Goal: Transaction & Acquisition: Purchase product/service

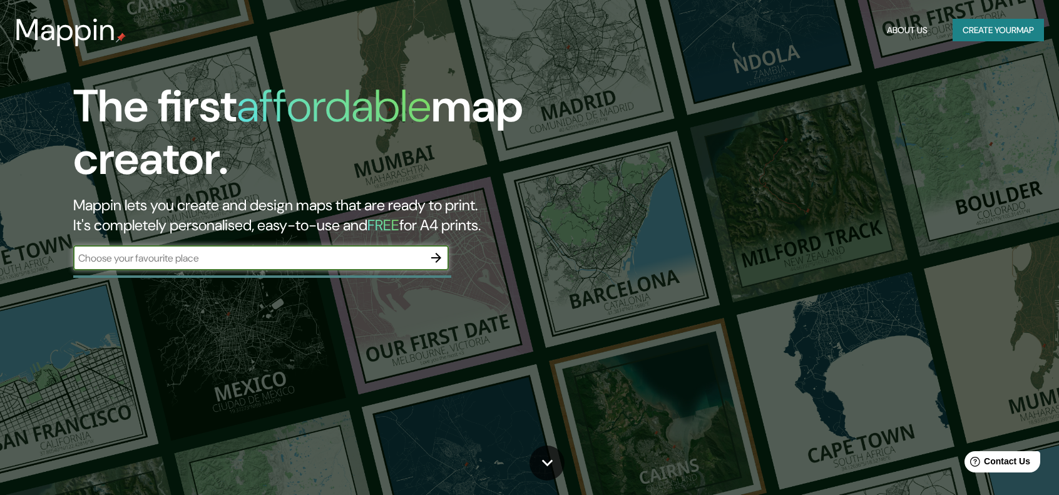
click at [192, 261] on input "text" at bounding box center [248, 258] width 351 height 14
type input "buenos aires"
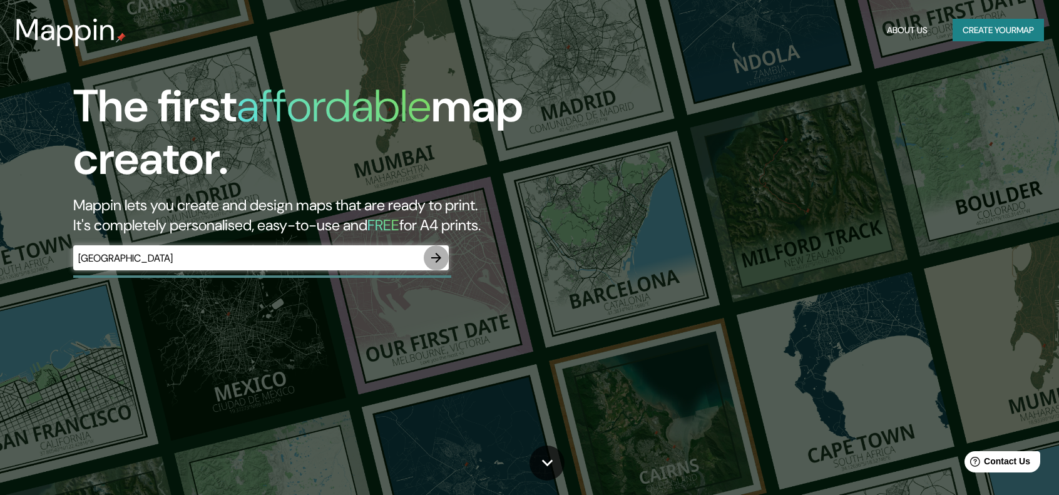
click at [435, 254] on icon "button" at bounding box center [436, 257] width 15 height 15
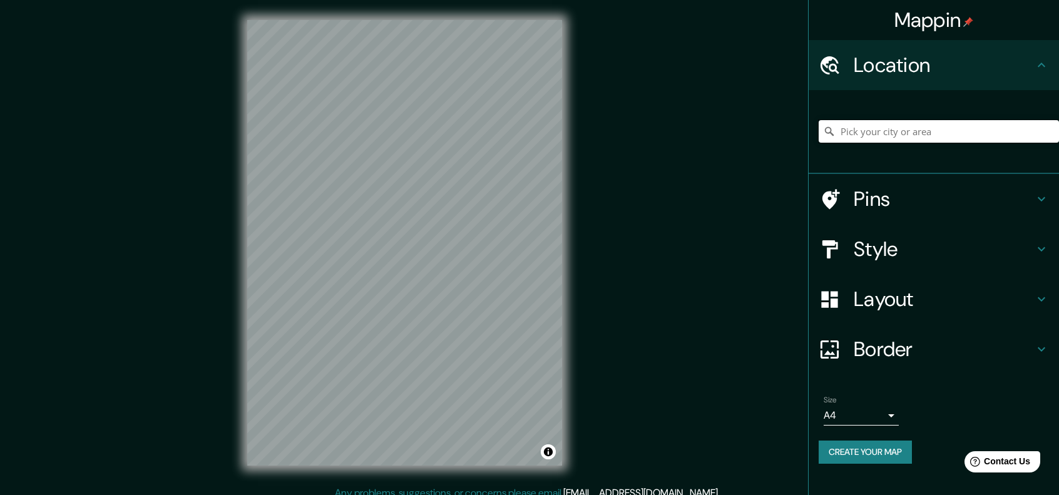
click at [903, 130] on input "Pick your city or area" at bounding box center [939, 131] width 240 height 23
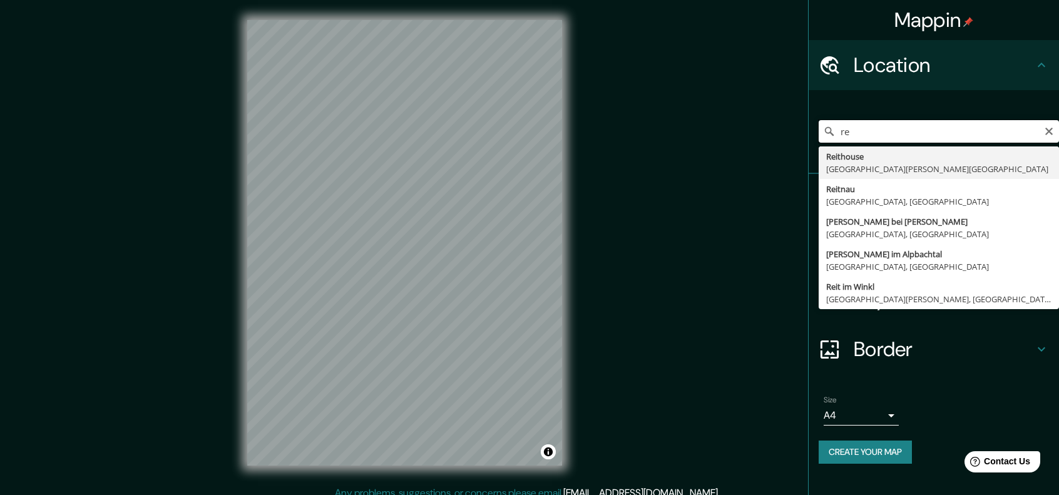
type input "r"
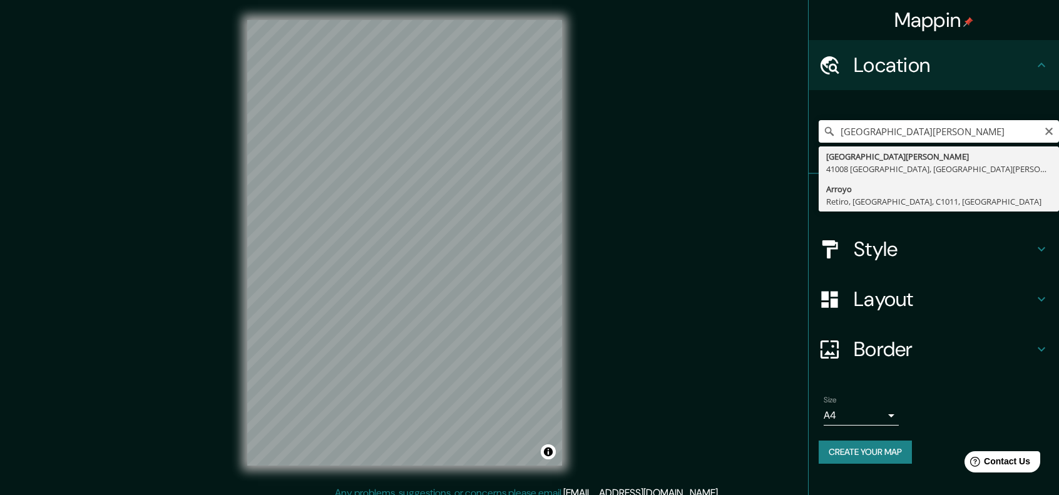
type input "[PERSON_NAME], Retiro, [GEOGRAPHIC_DATA], C1011, [GEOGRAPHIC_DATA]"
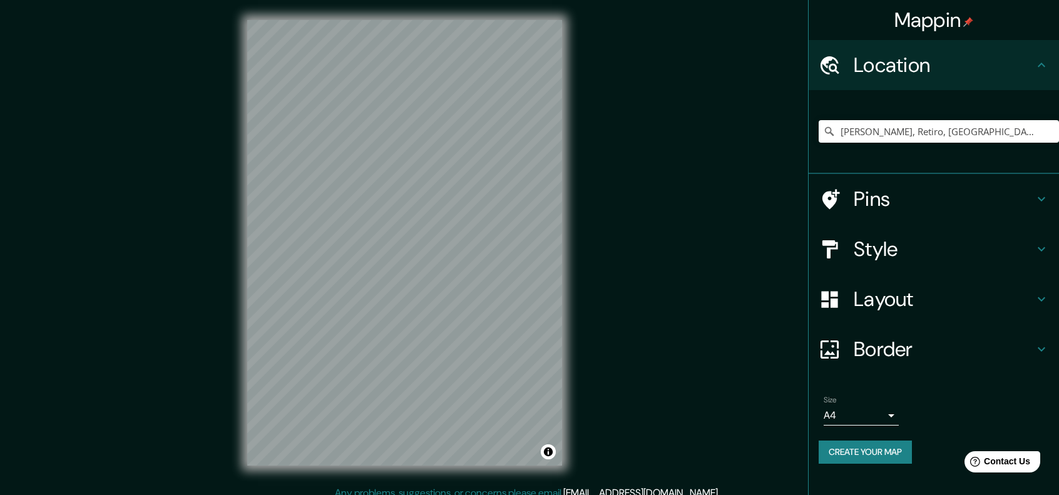
click at [926, 249] on h4 "Style" at bounding box center [944, 249] width 180 height 25
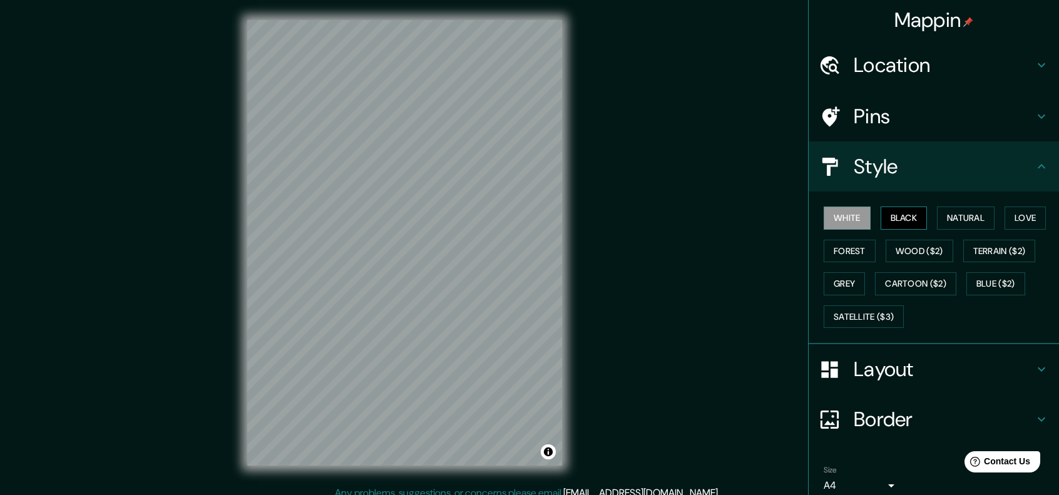
click at [898, 209] on button "Black" at bounding box center [904, 218] width 47 height 23
click at [961, 213] on button "Natural" at bounding box center [966, 218] width 58 height 23
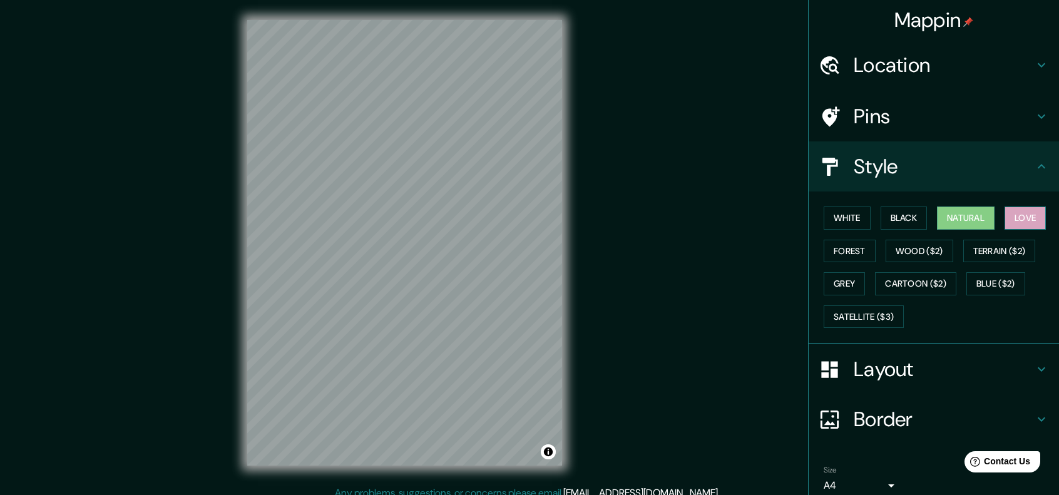
click at [1007, 215] on button "Love" at bounding box center [1025, 218] width 41 height 23
click at [856, 250] on button "Forest" at bounding box center [850, 251] width 52 height 23
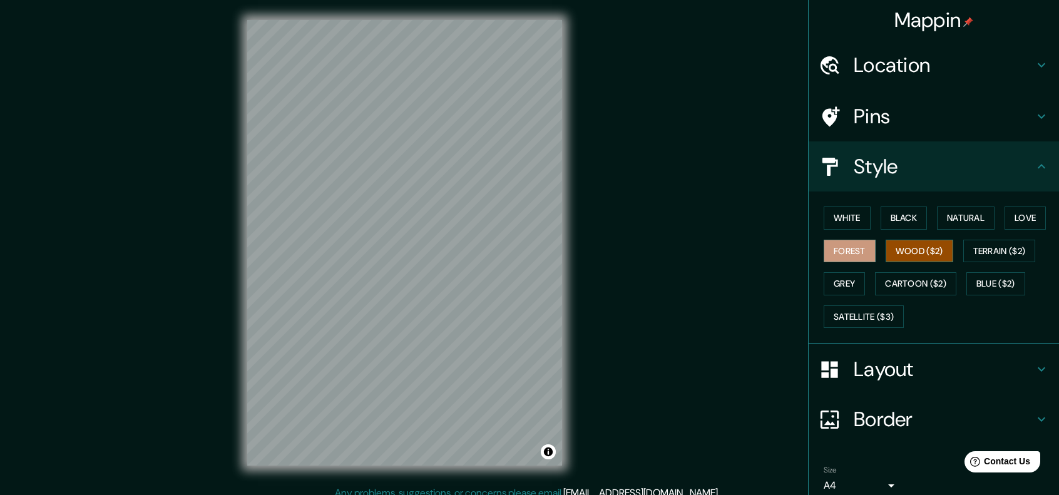
click at [891, 253] on button "Wood ($2)" at bounding box center [920, 251] width 68 height 23
click at [973, 251] on button "Terrain ($2)" at bounding box center [999, 251] width 73 height 23
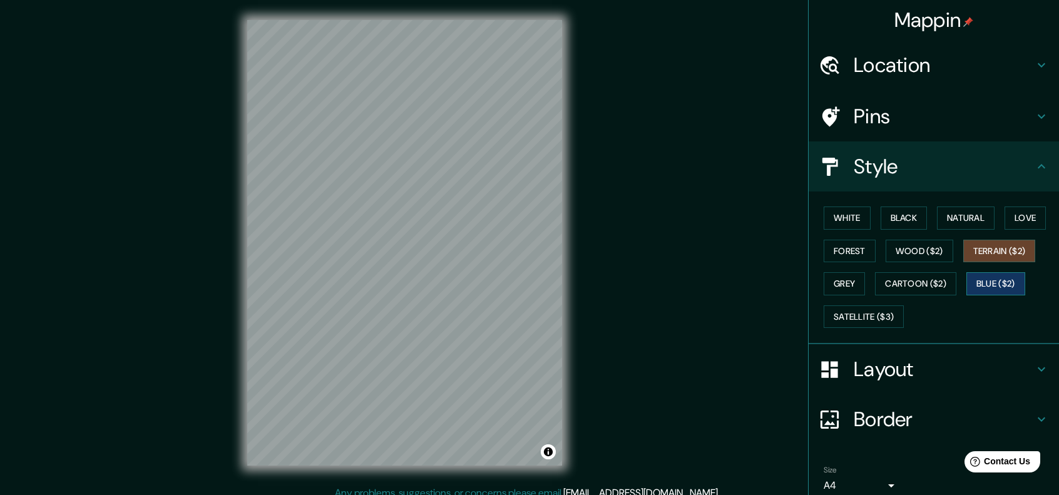
click at [981, 280] on button "Blue ($2)" at bounding box center [995, 283] width 59 height 23
click at [926, 282] on button "Cartoon ($2)" at bounding box center [915, 283] width 81 height 23
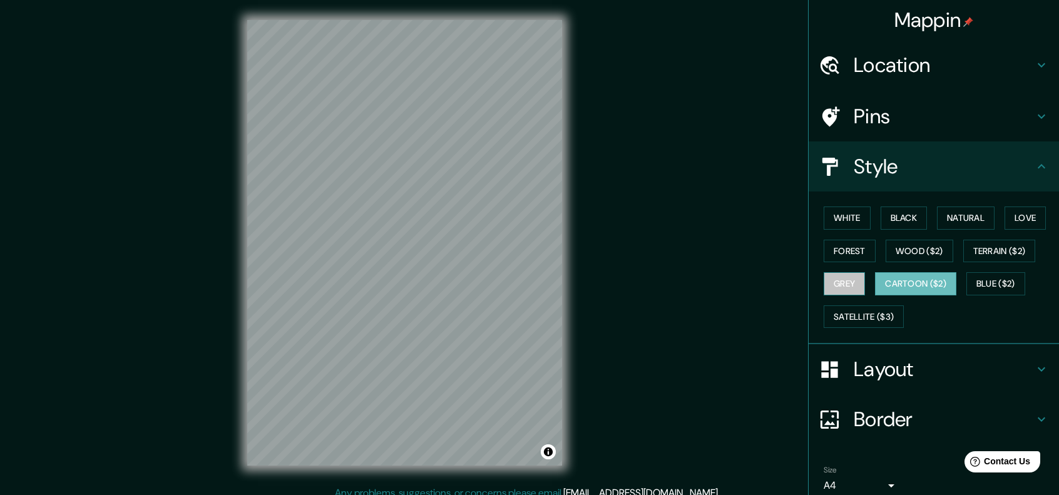
click at [838, 281] on button "Grey" at bounding box center [844, 283] width 41 height 23
click at [845, 249] on button "Forest" at bounding box center [850, 251] width 52 height 23
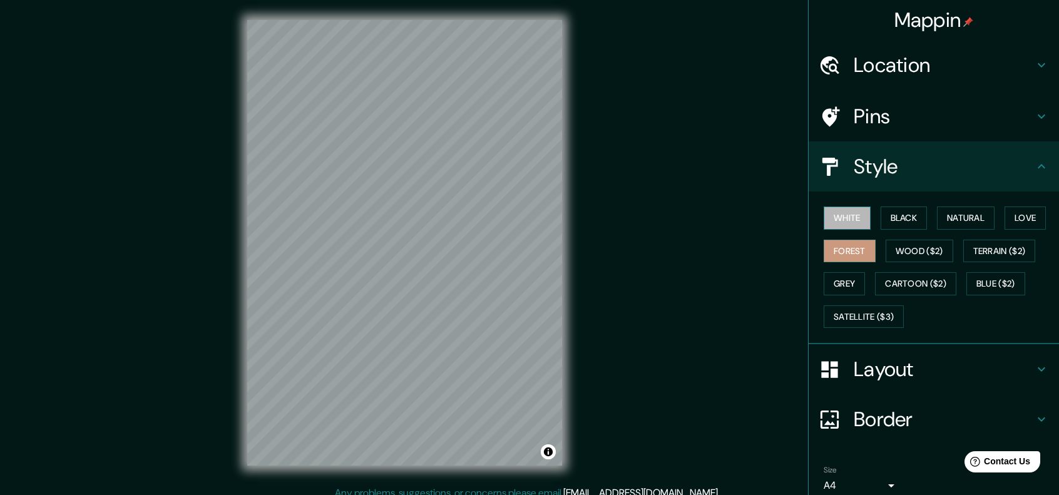
click at [842, 208] on button "White" at bounding box center [847, 218] width 47 height 23
click at [862, 309] on button "Satellite ($3)" at bounding box center [864, 316] width 80 height 23
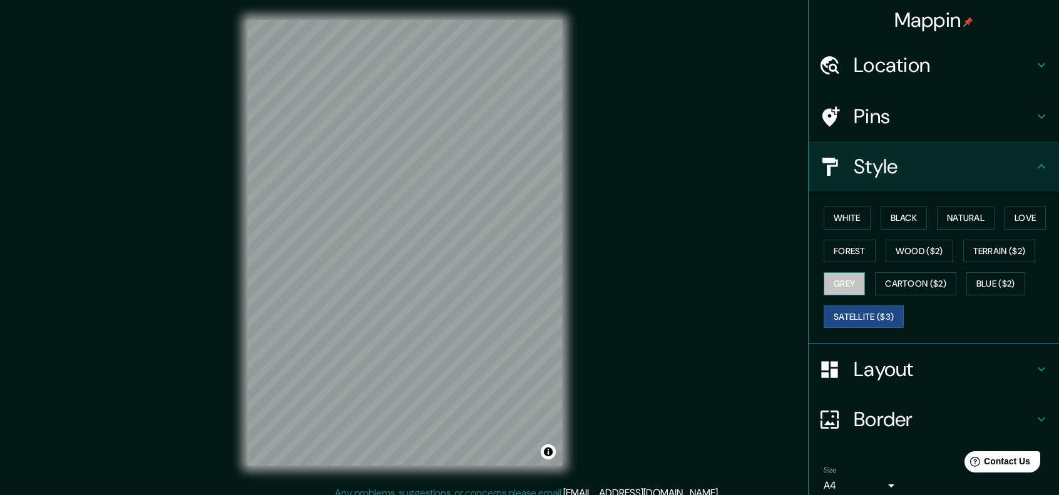
click at [849, 284] on button "Grey" at bounding box center [844, 283] width 41 height 23
click at [973, 277] on button "Blue ($2)" at bounding box center [995, 283] width 59 height 23
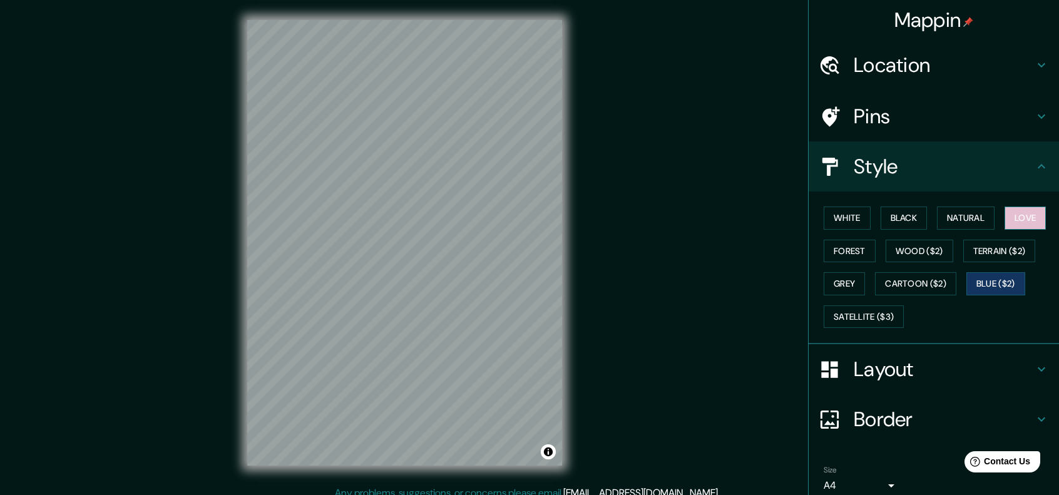
click at [1013, 220] on button "Love" at bounding box center [1025, 218] width 41 height 23
click at [966, 220] on button "Natural" at bounding box center [966, 218] width 58 height 23
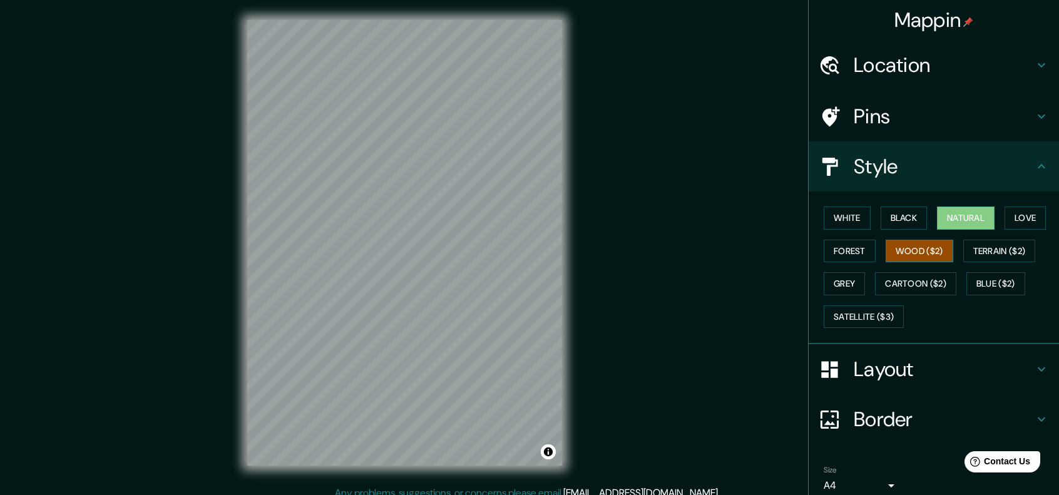
click at [914, 253] on button "Wood ($2)" at bounding box center [920, 251] width 68 height 23
click at [901, 218] on button "Black" at bounding box center [904, 218] width 47 height 23
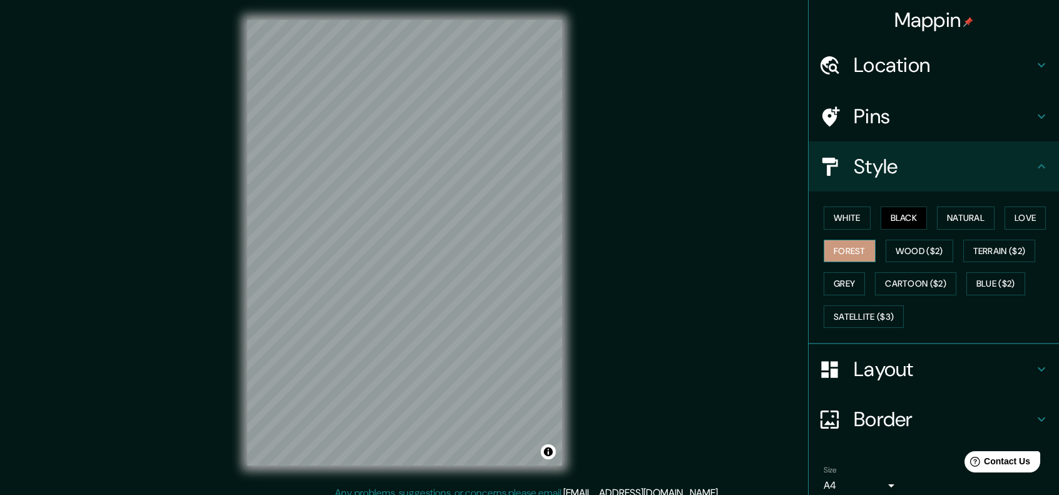
click at [862, 249] on button "Forest" at bounding box center [850, 251] width 52 height 23
click at [881, 221] on button "Black" at bounding box center [904, 218] width 47 height 23
click at [849, 243] on button "Forest" at bounding box center [850, 251] width 52 height 23
click at [1011, 231] on div "White Black Natural Love Forest Wood ($2) Terrain ($2) Grey Cartoon ($2) Blue (…" at bounding box center [939, 267] width 240 height 131
click at [1012, 226] on button "Love" at bounding box center [1025, 218] width 41 height 23
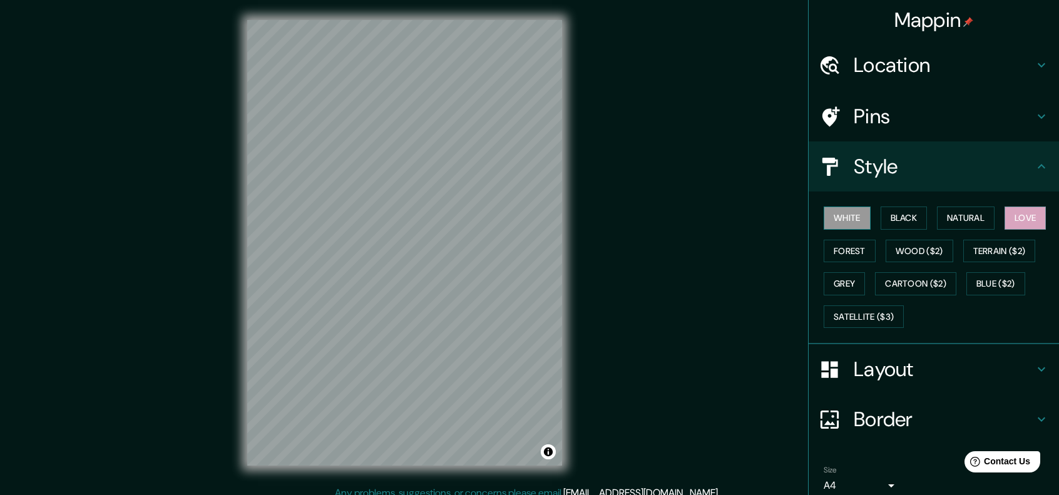
click at [859, 215] on button "White" at bounding box center [847, 218] width 47 height 23
click at [985, 257] on button "Terrain ($2)" at bounding box center [999, 251] width 73 height 23
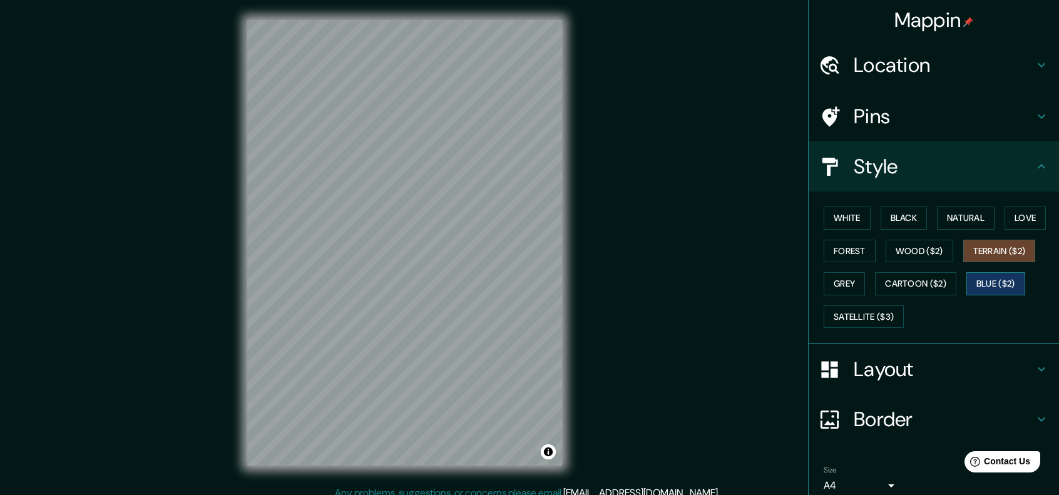
click at [976, 282] on button "Blue ($2)" at bounding box center [995, 283] width 59 height 23
click at [906, 250] on button "Wood ($2)" at bounding box center [920, 251] width 68 height 23
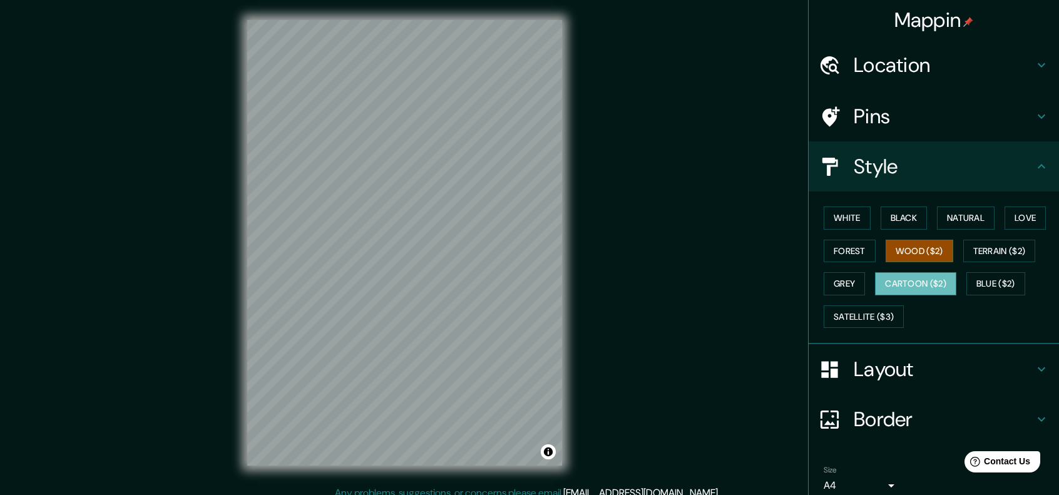
click at [905, 277] on button "Cartoon ($2)" at bounding box center [915, 283] width 81 height 23
click at [849, 286] on button "Grey" at bounding box center [844, 283] width 41 height 23
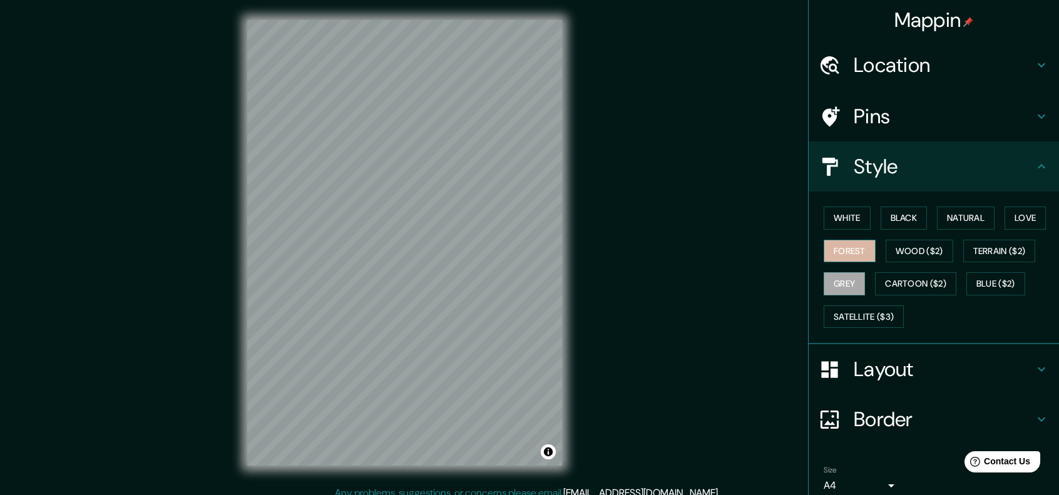
click at [841, 248] on button "Forest" at bounding box center [850, 251] width 52 height 23
click at [885, 124] on h4 "Pins" at bounding box center [944, 116] width 180 height 25
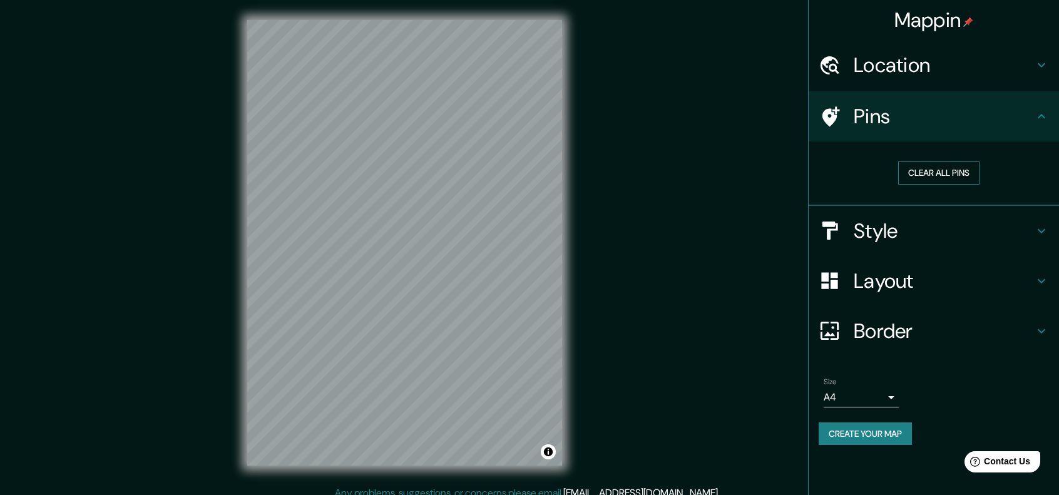
click at [966, 175] on button "Clear all pins" at bounding box center [938, 172] width 81 height 23
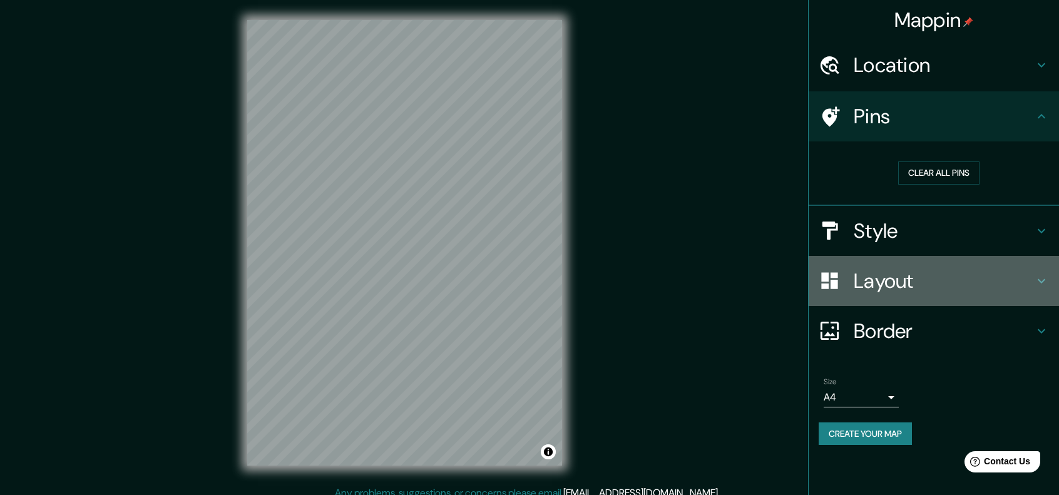
click at [930, 274] on h4 "Layout" at bounding box center [944, 281] width 180 height 25
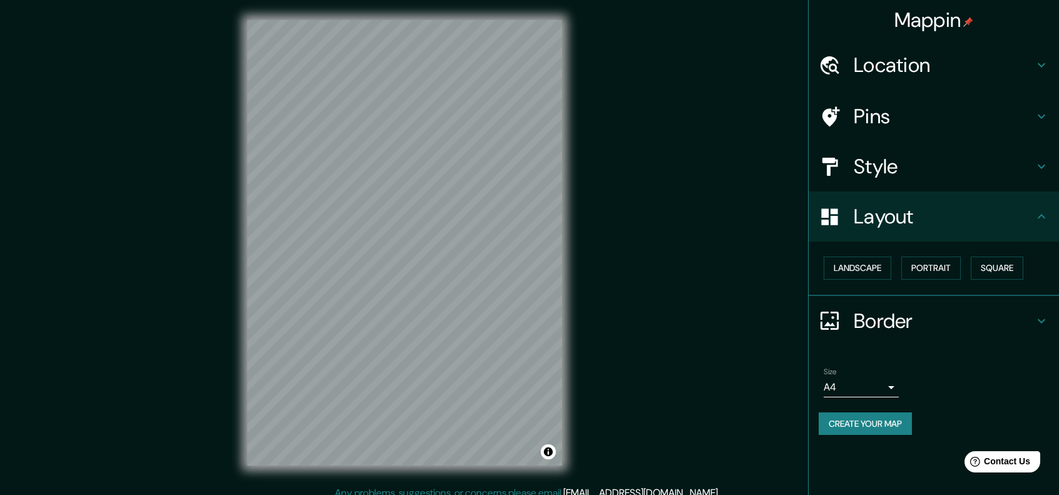
click at [943, 168] on h4 "Style" at bounding box center [944, 166] width 180 height 25
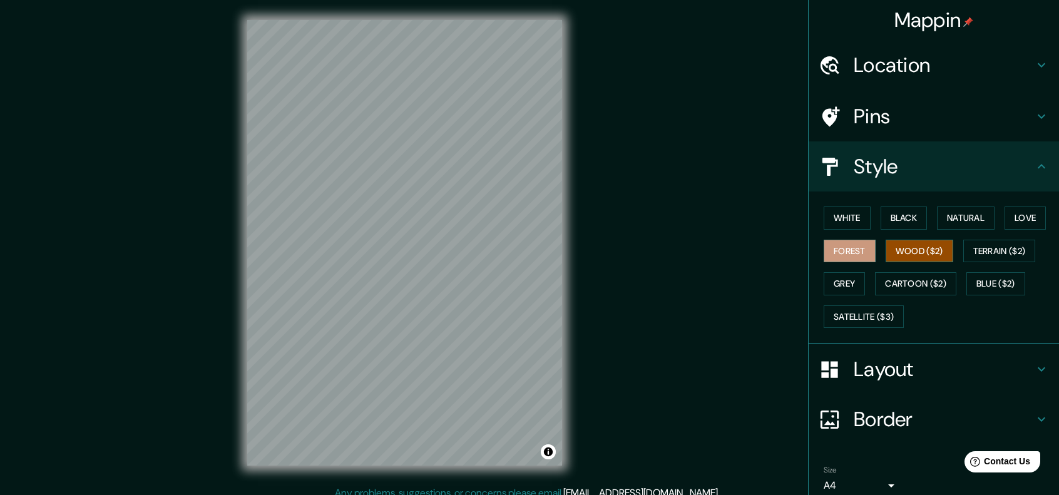
click at [894, 251] on button "Wood ($2)" at bounding box center [920, 251] width 68 height 23
click at [906, 218] on button "Black" at bounding box center [904, 218] width 47 height 23
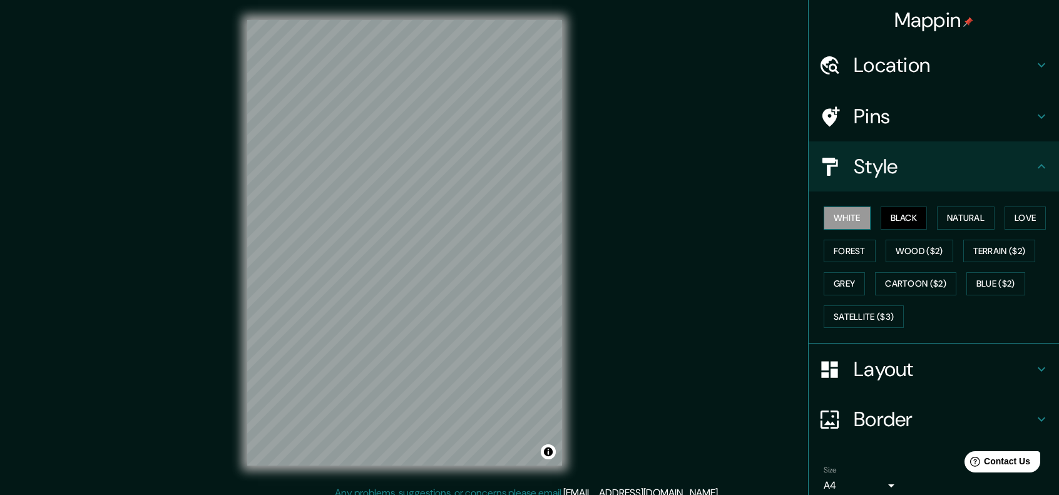
click at [860, 220] on button "White" at bounding box center [847, 218] width 47 height 23
click at [908, 214] on button "Black" at bounding box center [904, 218] width 47 height 23
click at [964, 215] on button "Natural" at bounding box center [966, 218] width 58 height 23
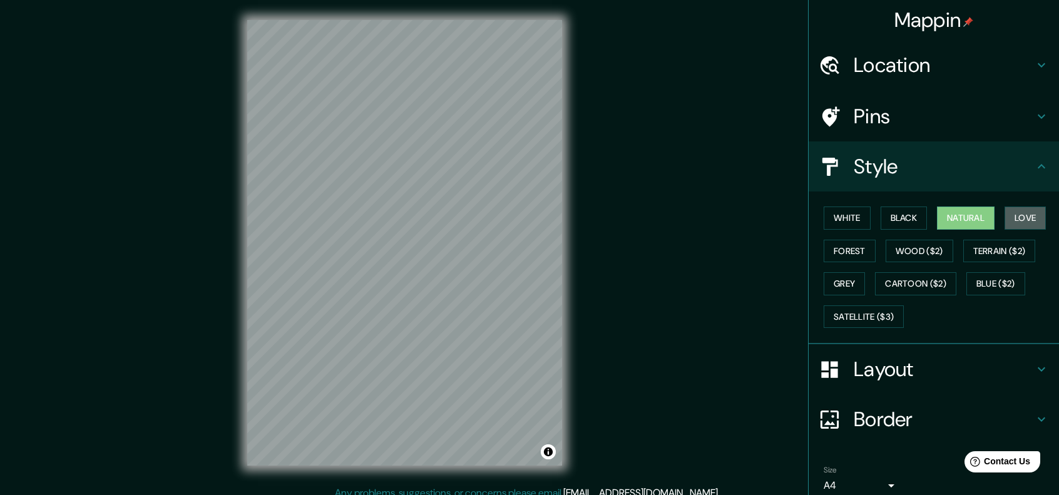
drag, startPoint x: 1005, startPoint y: 215, endPoint x: 926, endPoint y: 215, distance: 78.2
click at [1005, 215] on button "Love" at bounding box center [1025, 218] width 41 height 23
click at [981, 249] on button "Terrain ($2)" at bounding box center [999, 251] width 73 height 23
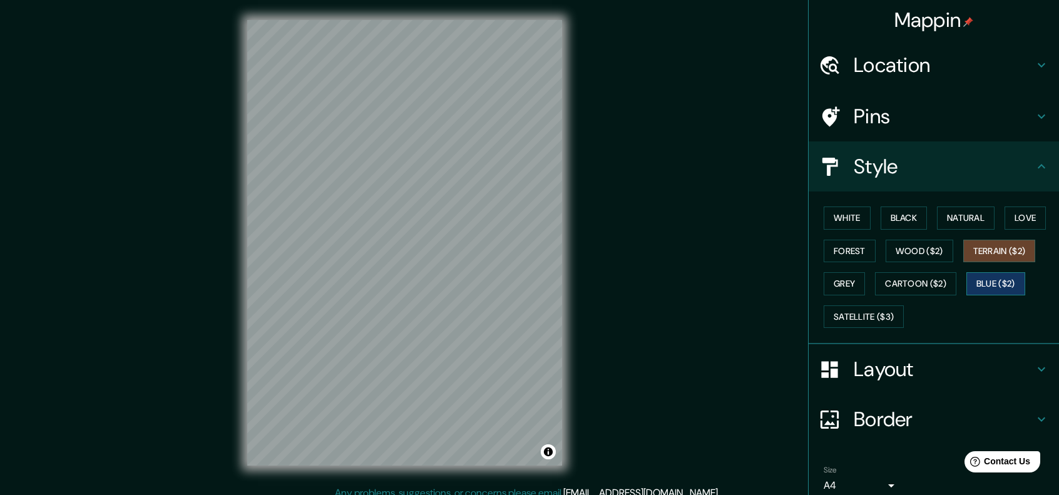
click at [972, 281] on button "Blue ($2)" at bounding box center [995, 283] width 59 height 23
click at [859, 236] on div "White Black Natural Love Forest Wood ($2) Terrain ($2) Grey Cartoon ($2) Blue (…" at bounding box center [939, 267] width 240 height 131
click at [833, 230] on div "White Black Natural Love Forest Wood ($2) Terrain ($2) Grey Cartoon ($2) Blue (…" at bounding box center [939, 267] width 240 height 131
click at [840, 227] on button "White" at bounding box center [847, 218] width 47 height 23
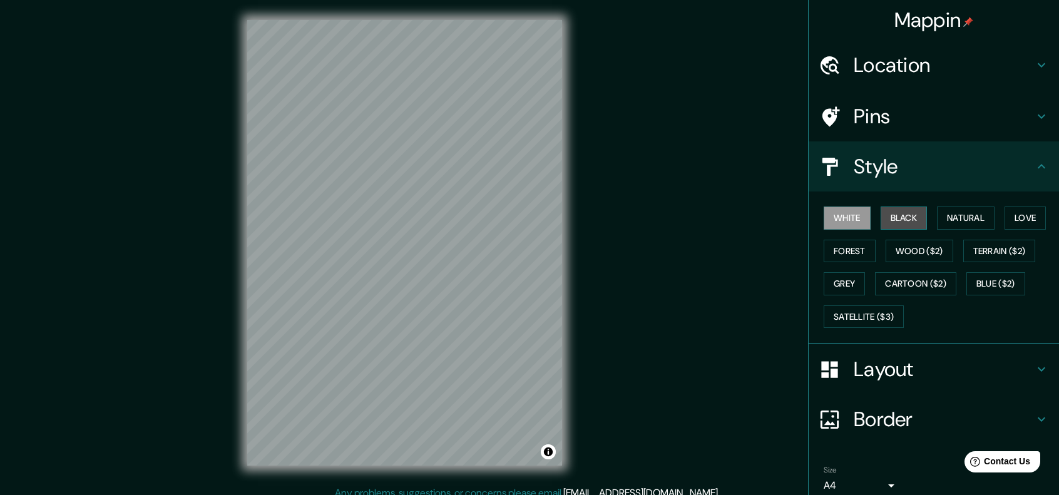
click at [911, 208] on button "Black" at bounding box center [904, 218] width 47 height 23
click at [839, 223] on button "White" at bounding box center [847, 218] width 47 height 23
click at [895, 219] on button "Black" at bounding box center [904, 218] width 47 height 23
click at [1016, 213] on button "Love" at bounding box center [1025, 218] width 41 height 23
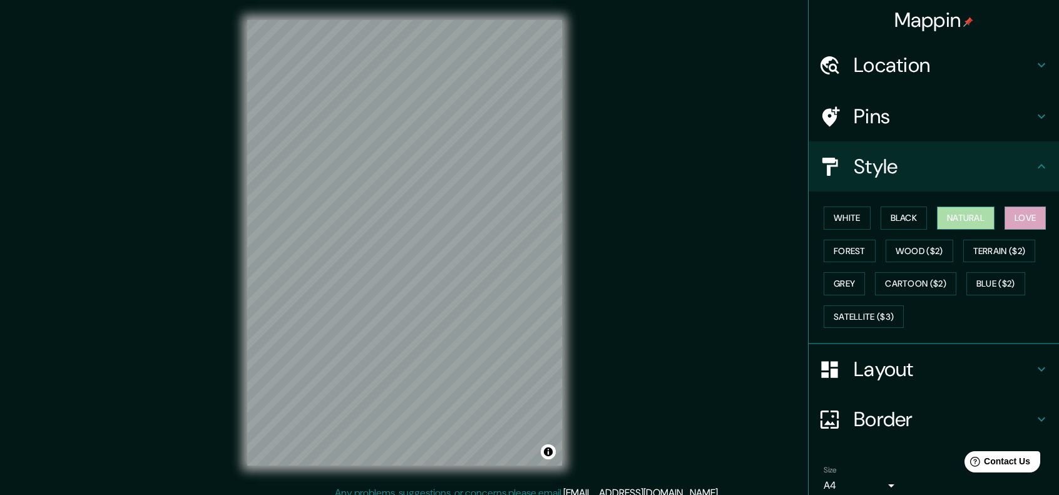
click at [970, 214] on button "Natural" at bounding box center [966, 218] width 58 height 23
click at [985, 250] on button "Terrain ($2)" at bounding box center [999, 251] width 73 height 23
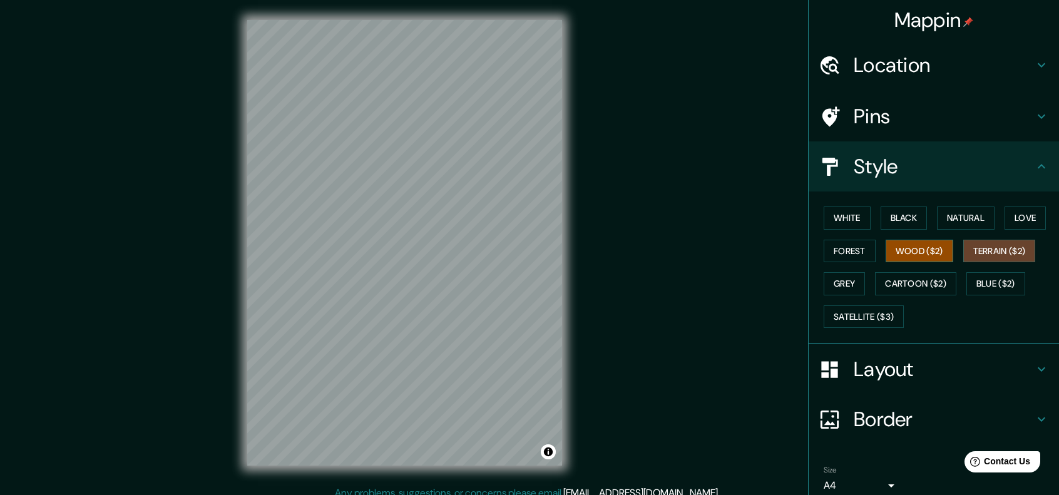
click at [935, 260] on button "Wood ($2)" at bounding box center [920, 251] width 68 height 23
click at [966, 278] on button "Blue ($2)" at bounding box center [995, 283] width 59 height 23
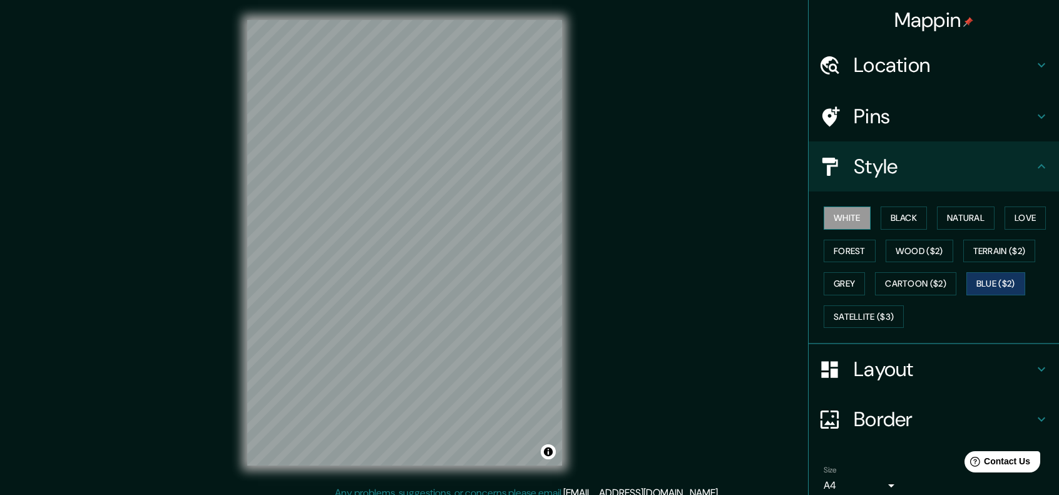
click at [851, 211] on button "White" at bounding box center [847, 218] width 47 height 23
click at [884, 217] on button "Black" at bounding box center [904, 218] width 47 height 23
click at [860, 220] on button "White" at bounding box center [847, 218] width 47 height 23
click at [971, 222] on button "Natural" at bounding box center [966, 218] width 58 height 23
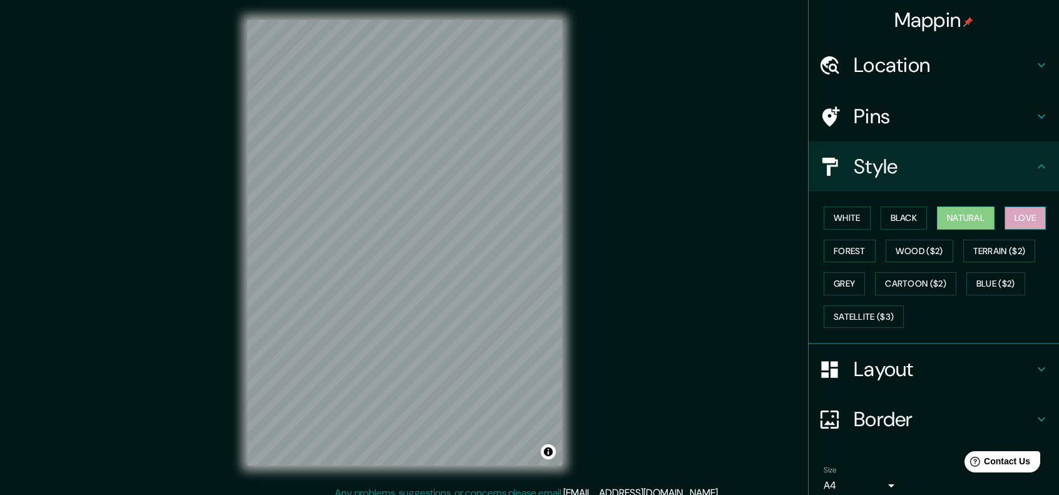
click at [1018, 221] on button "Love" at bounding box center [1025, 218] width 41 height 23
click at [935, 257] on button "Wood ($2)" at bounding box center [920, 251] width 68 height 23
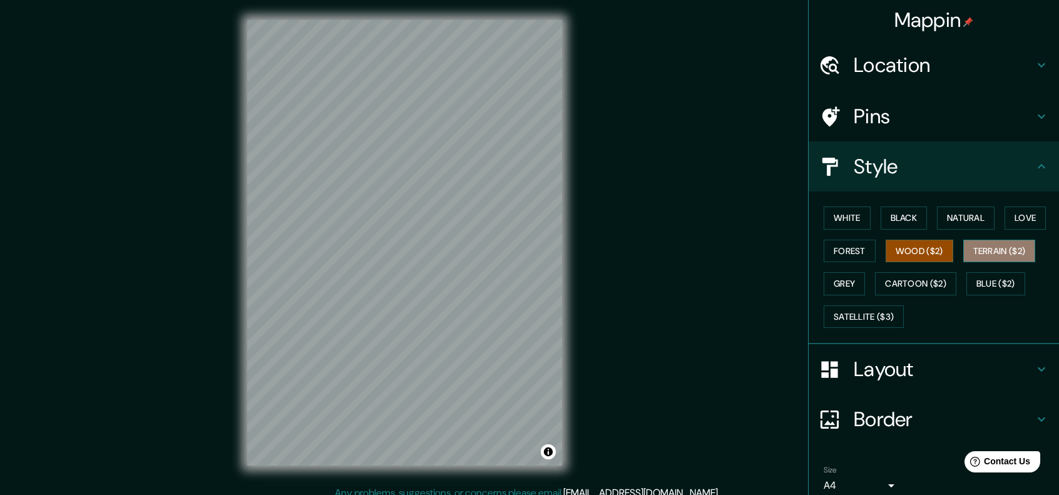
click at [986, 255] on button "Terrain ($2)" at bounding box center [999, 251] width 73 height 23
click at [850, 260] on button "Forest" at bounding box center [850, 251] width 52 height 23
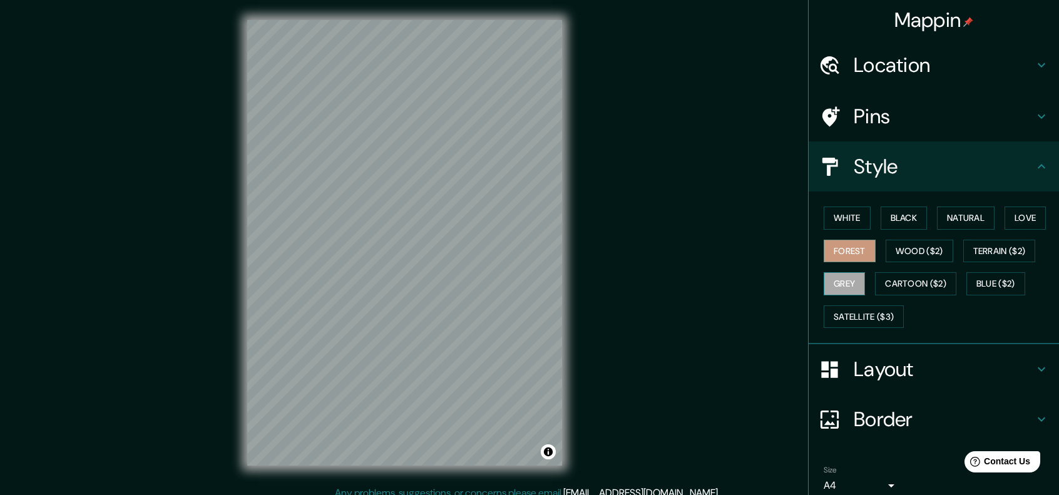
click at [841, 279] on button "Grey" at bounding box center [844, 283] width 41 height 23
click at [894, 280] on button "Cartoon ($2)" at bounding box center [915, 283] width 81 height 23
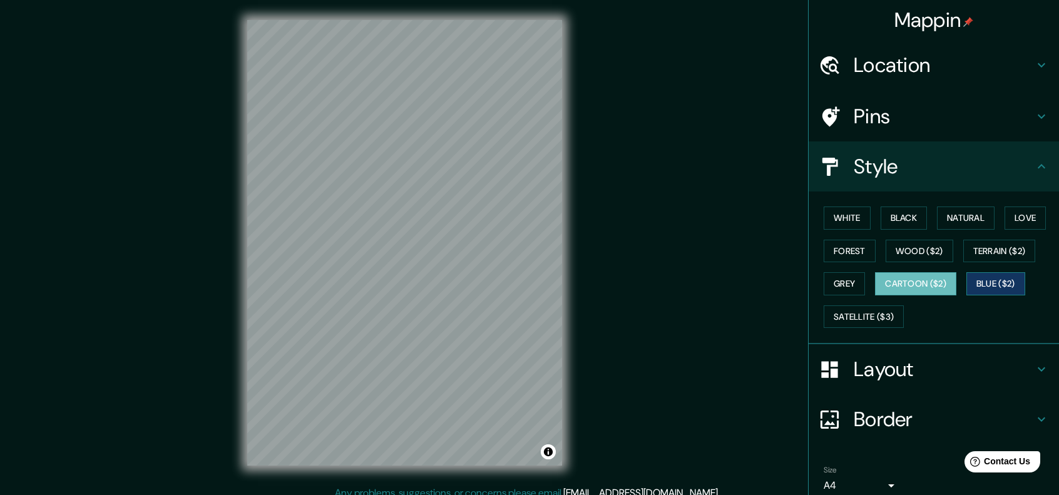
click at [993, 279] on button "Blue ($2)" at bounding box center [995, 283] width 59 height 23
click at [841, 282] on button "Grey" at bounding box center [844, 283] width 41 height 23
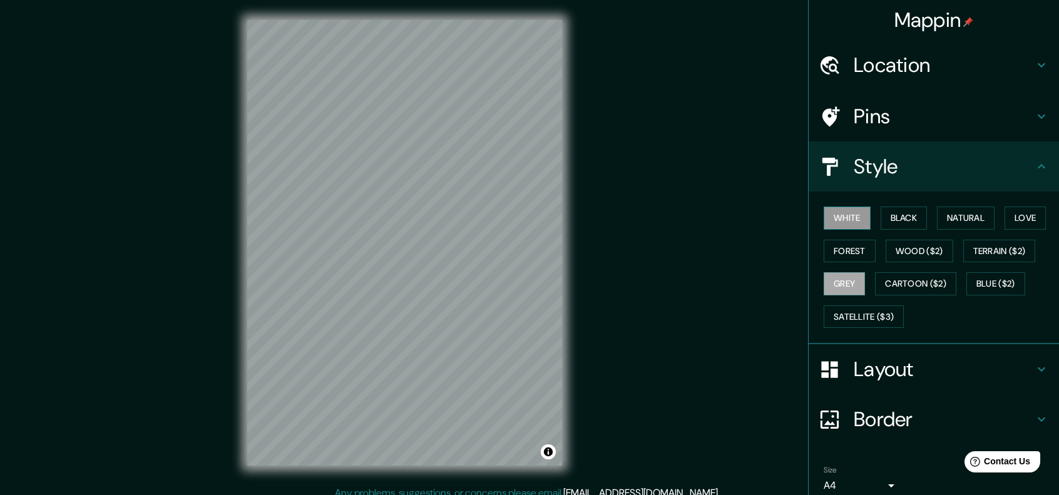
click at [859, 215] on button "White" at bounding box center [847, 218] width 47 height 23
click at [894, 221] on button "Black" at bounding box center [904, 218] width 47 height 23
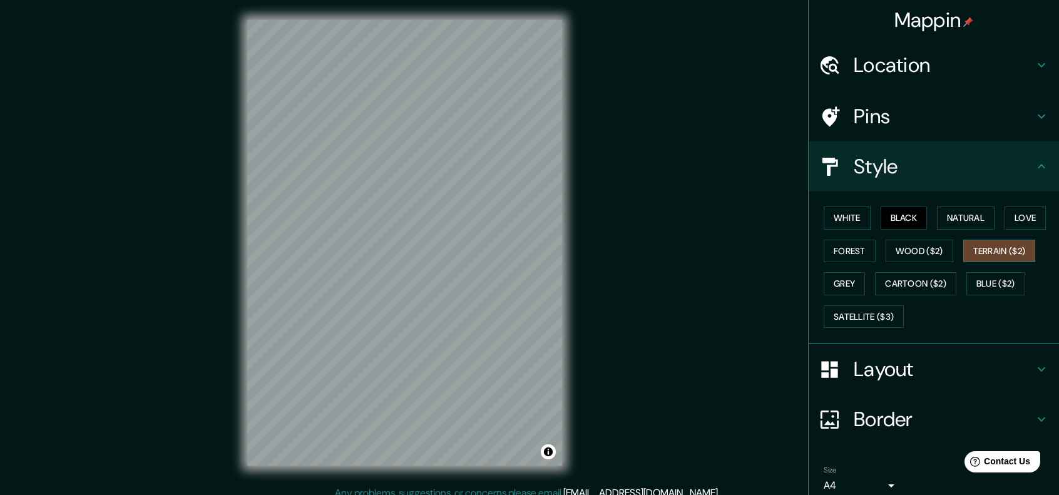
click at [985, 245] on button "Terrain ($2)" at bounding box center [999, 251] width 73 height 23
click at [1018, 225] on button "Love" at bounding box center [1025, 218] width 41 height 23
click at [845, 285] on button "Grey" at bounding box center [844, 283] width 41 height 23
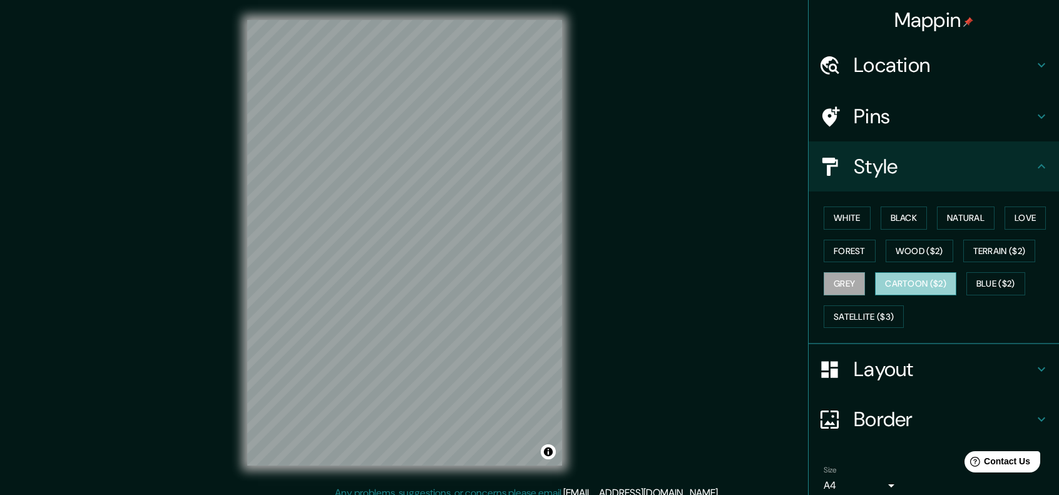
click at [933, 282] on button "Cartoon ($2)" at bounding box center [915, 283] width 81 height 23
click at [1006, 283] on button "Blue ($2)" at bounding box center [995, 283] width 59 height 23
click at [948, 279] on button "Cartoon ($2)" at bounding box center [915, 283] width 81 height 23
click at [838, 279] on button "Grey" at bounding box center [844, 283] width 41 height 23
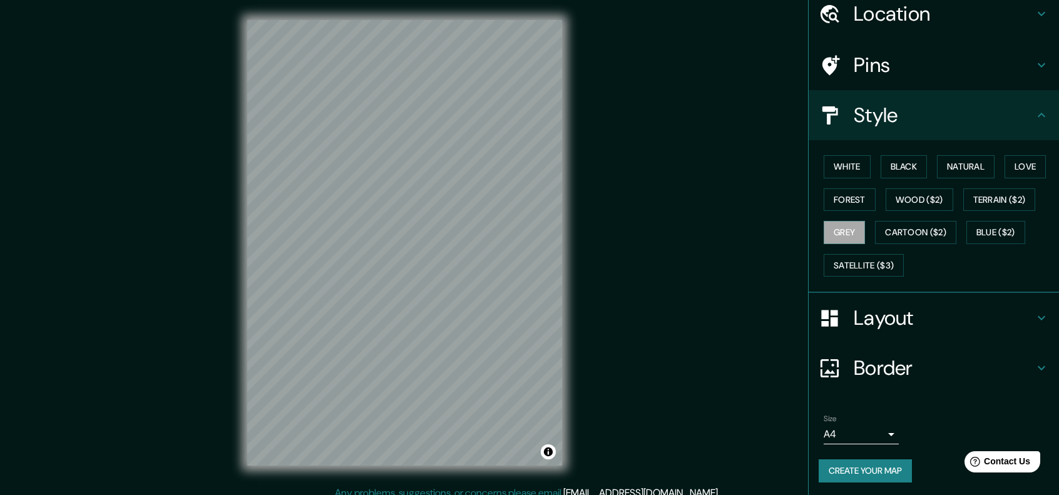
click at [925, 377] on h4 "Border" at bounding box center [944, 368] width 180 height 25
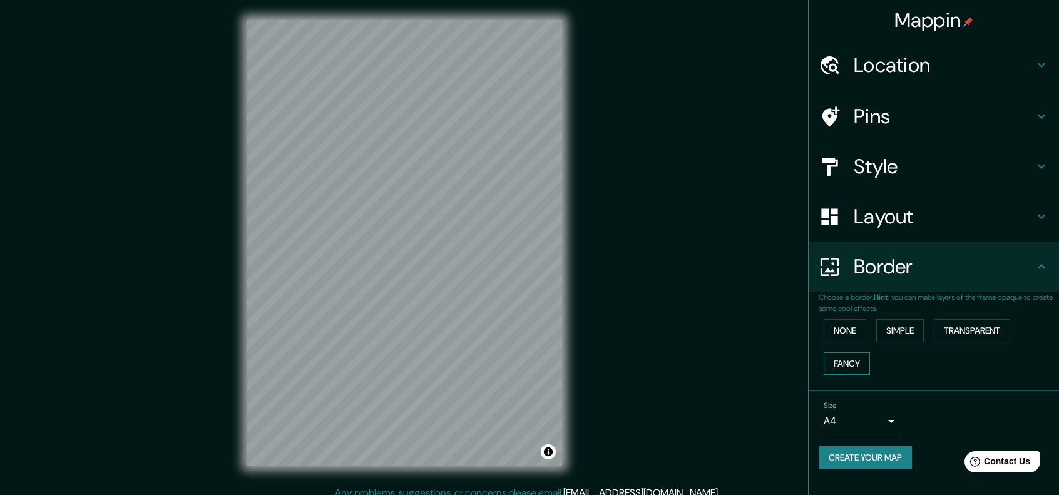
click at [856, 359] on button "Fancy" at bounding box center [847, 363] width 46 height 23
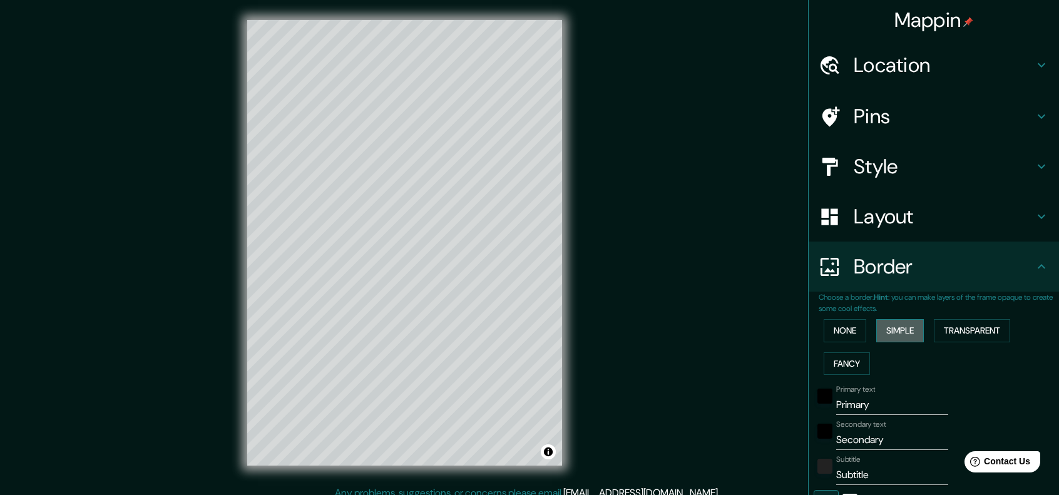
click at [896, 335] on button "Simple" at bounding box center [900, 330] width 48 height 23
click at [958, 330] on button "Transparent" at bounding box center [972, 330] width 76 height 23
click at [843, 330] on button "None" at bounding box center [845, 330] width 43 height 23
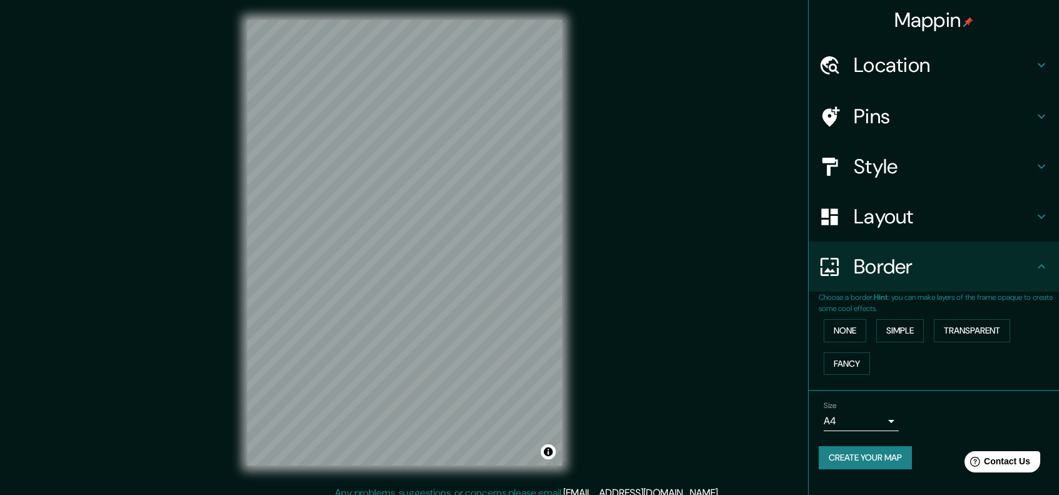
click at [949, 109] on h4 "Pins" at bounding box center [944, 116] width 180 height 25
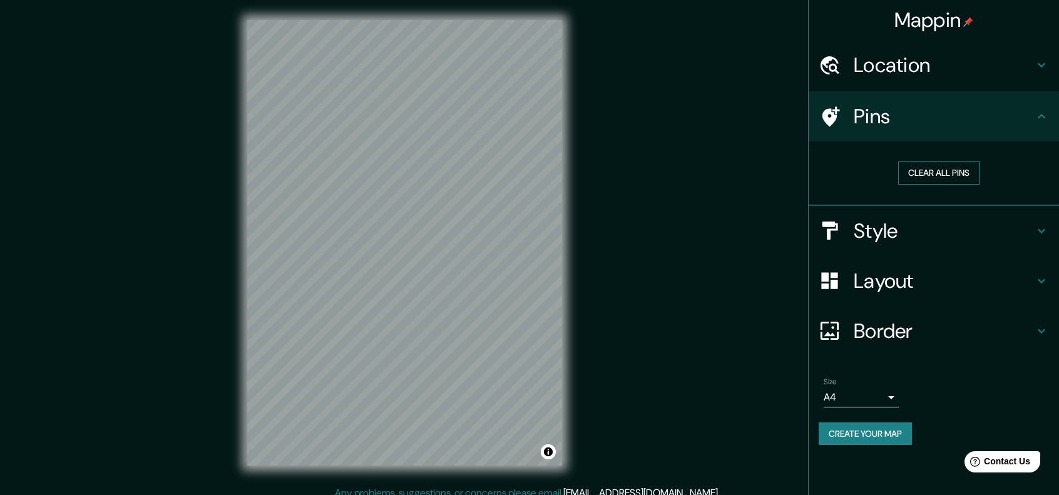
click at [933, 177] on button "Clear all pins" at bounding box center [938, 172] width 81 height 23
click at [936, 175] on button "Clear all pins" at bounding box center [938, 172] width 81 height 23
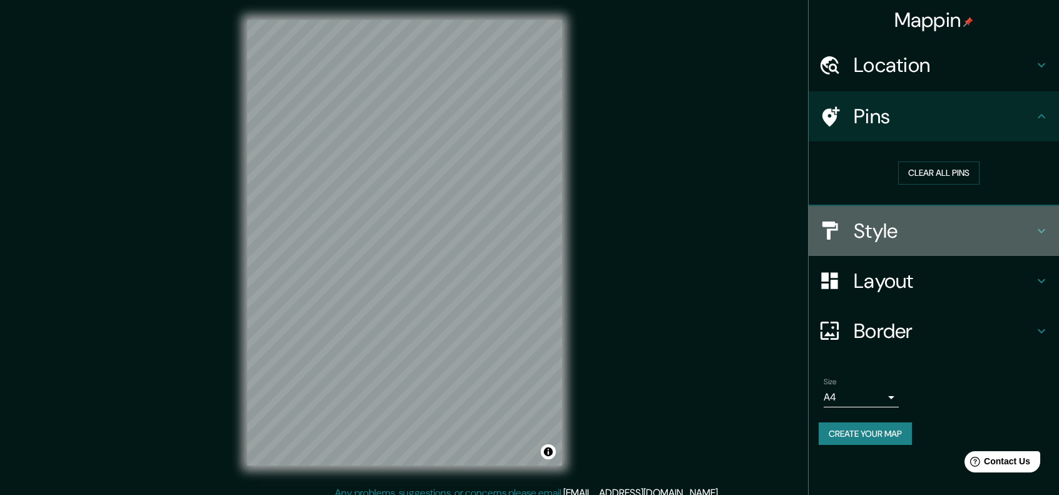
drag, startPoint x: 955, startPoint y: 233, endPoint x: 938, endPoint y: 237, distance: 17.2
click at [955, 234] on h4 "Style" at bounding box center [944, 230] width 180 height 25
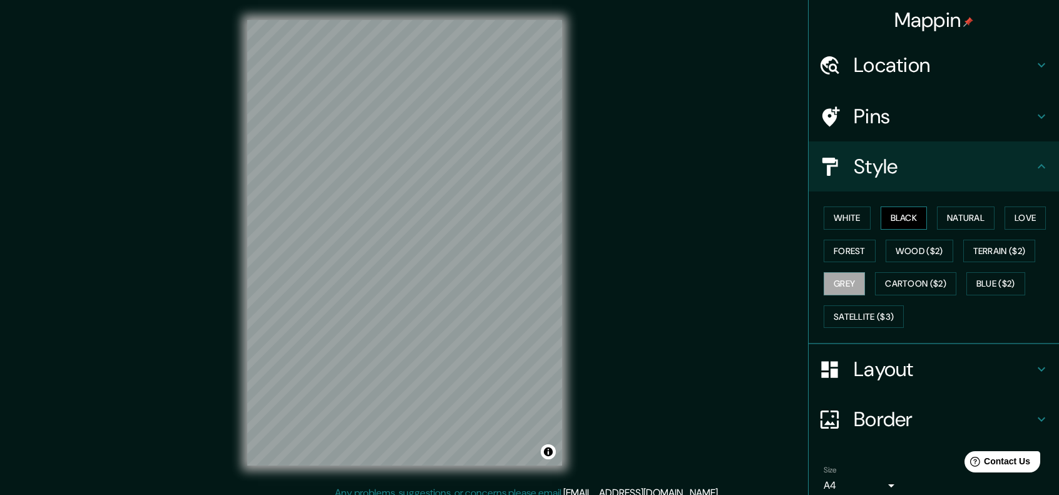
click at [898, 222] on button "Black" at bounding box center [904, 218] width 47 height 23
click at [858, 223] on button "White" at bounding box center [847, 218] width 47 height 23
drag, startPoint x: 853, startPoint y: 247, endPoint x: 875, endPoint y: 247, distance: 21.9
click at [853, 247] on button "Forest" at bounding box center [850, 251] width 52 height 23
click at [910, 247] on button "Wood ($2)" at bounding box center [920, 251] width 68 height 23
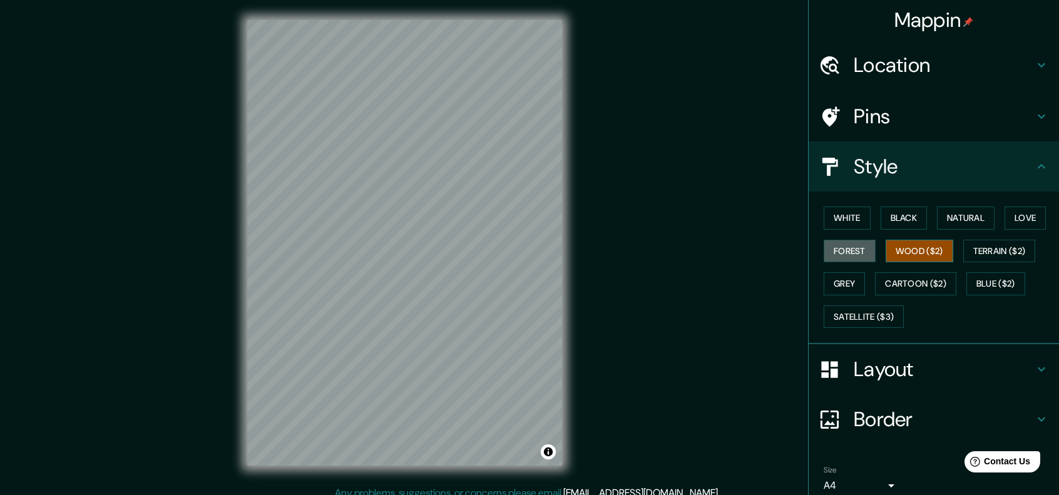
drag, startPoint x: 860, startPoint y: 249, endPoint x: 915, endPoint y: 250, distance: 55.1
click at [860, 249] on button "Forest" at bounding box center [850, 251] width 52 height 23
click at [999, 248] on button "Terrain ($2)" at bounding box center [999, 251] width 73 height 23
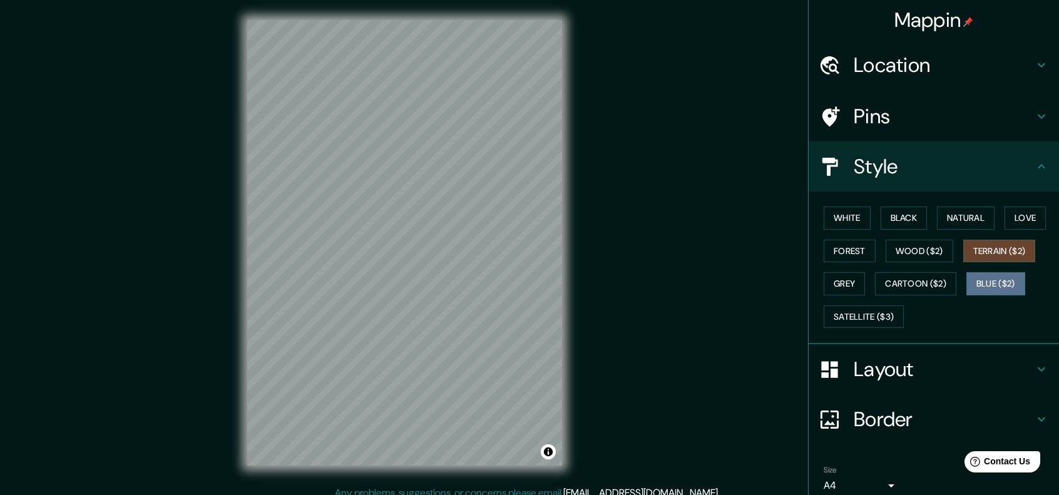
click at [999, 276] on button "Blue ($2)" at bounding box center [995, 283] width 59 height 23
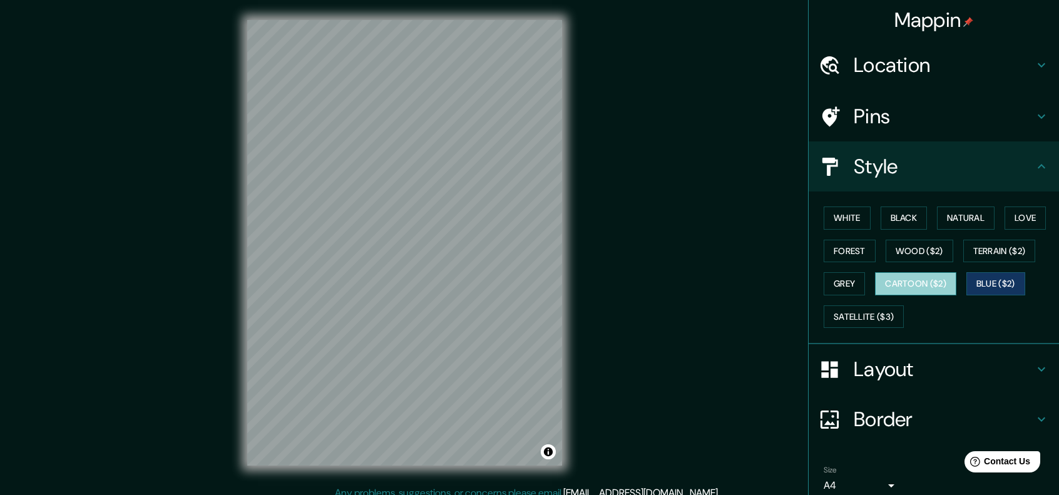
click at [909, 280] on button "Cartoon ($2)" at bounding box center [915, 283] width 81 height 23
click at [966, 277] on button "Blue ($2)" at bounding box center [995, 283] width 59 height 23
drag, startPoint x: 824, startPoint y: 292, endPoint x: 865, endPoint y: 289, distance: 41.5
click at [824, 292] on button "Grey" at bounding box center [844, 283] width 41 height 23
click at [893, 289] on button "Cartoon ($2)" at bounding box center [915, 283] width 81 height 23
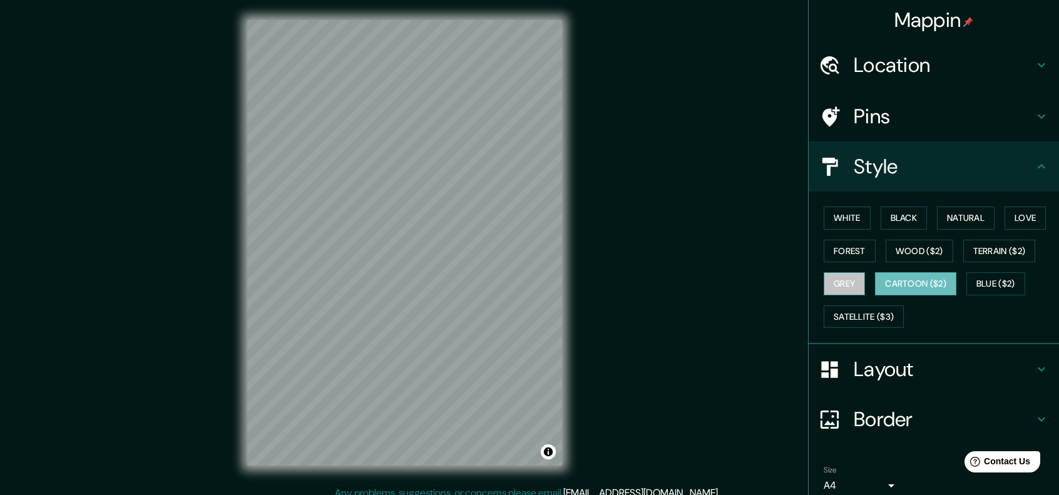
click at [830, 289] on button "Grey" at bounding box center [844, 283] width 41 height 23
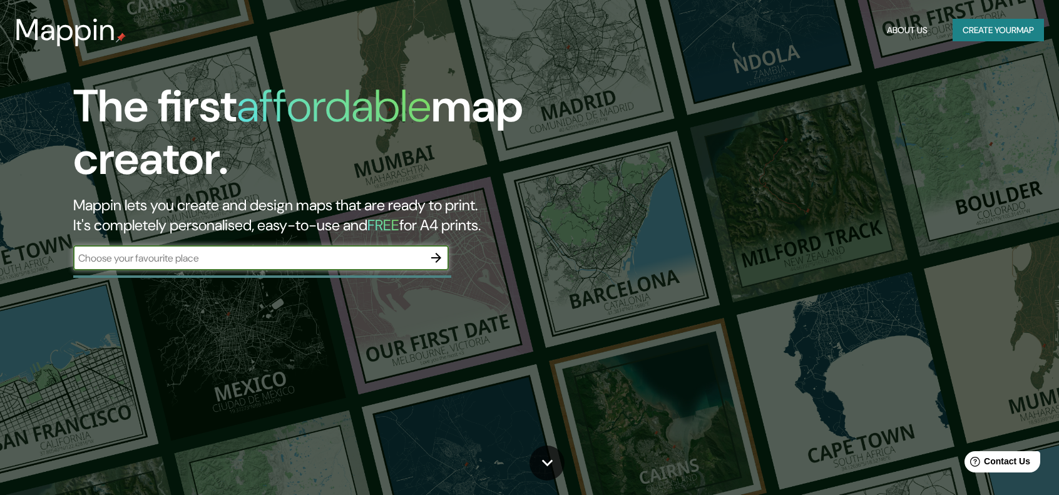
click at [401, 257] on input "text" at bounding box center [248, 258] width 351 height 14
